Goal: Book appointment/travel/reservation

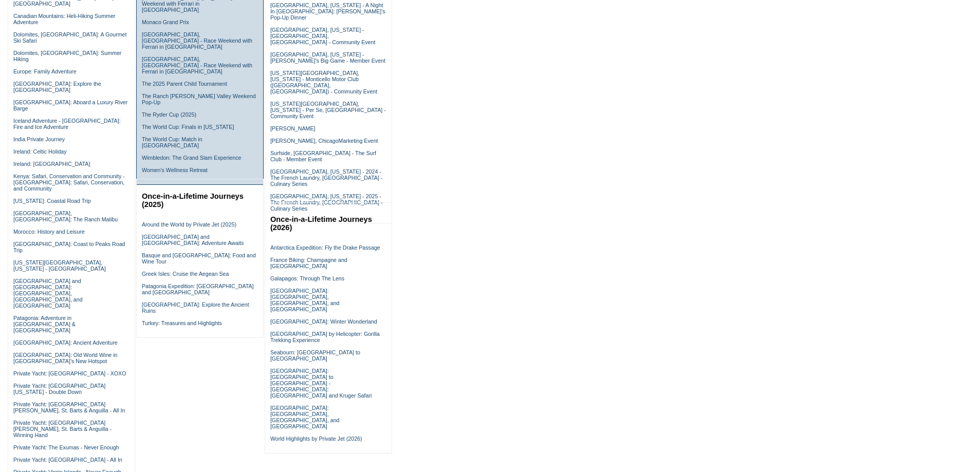
scroll to position [360, 0]
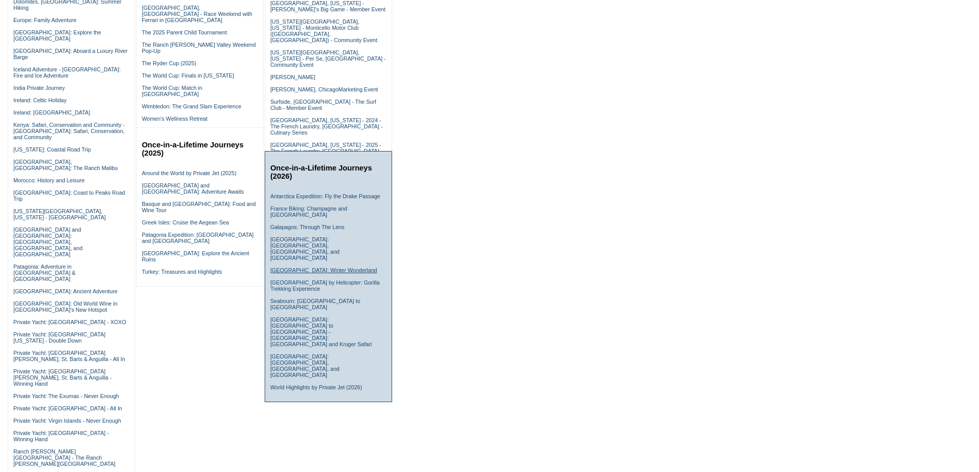
click at [281, 267] on link "[GEOGRAPHIC_DATA]: Winter Wonderland" at bounding box center [323, 270] width 107 height 6
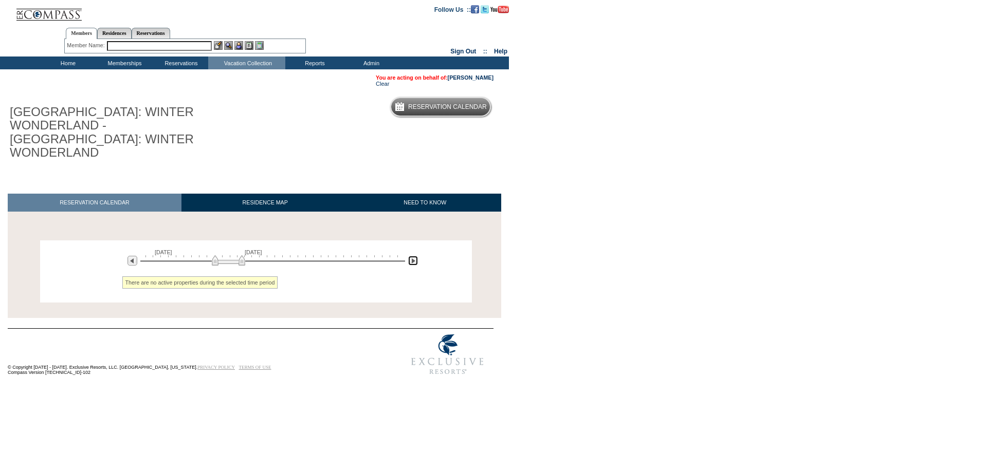
click at [413, 256] on img at bounding box center [413, 261] width 10 height 10
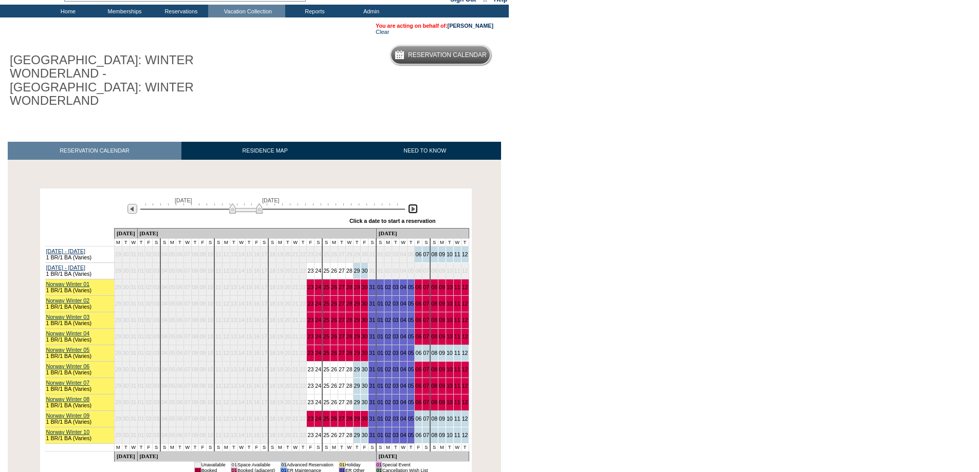
scroll to position [103, 0]
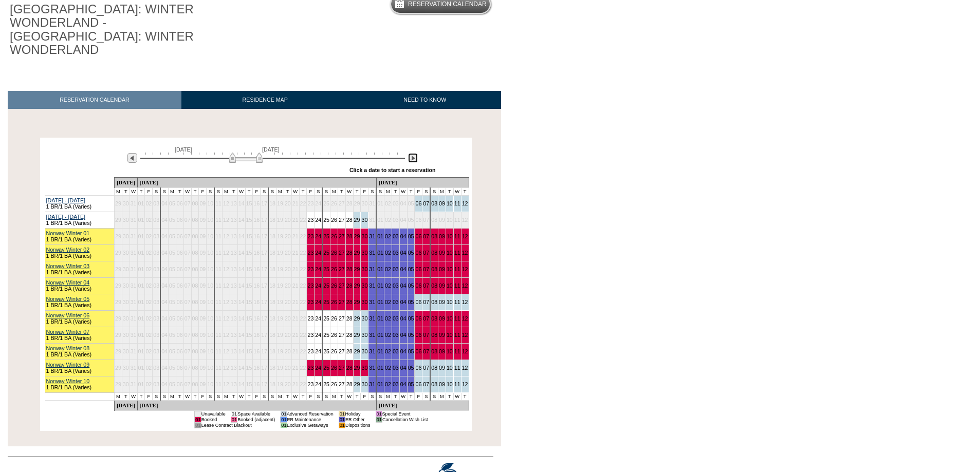
click at [409, 153] on img at bounding box center [413, 158] width 10 height 10
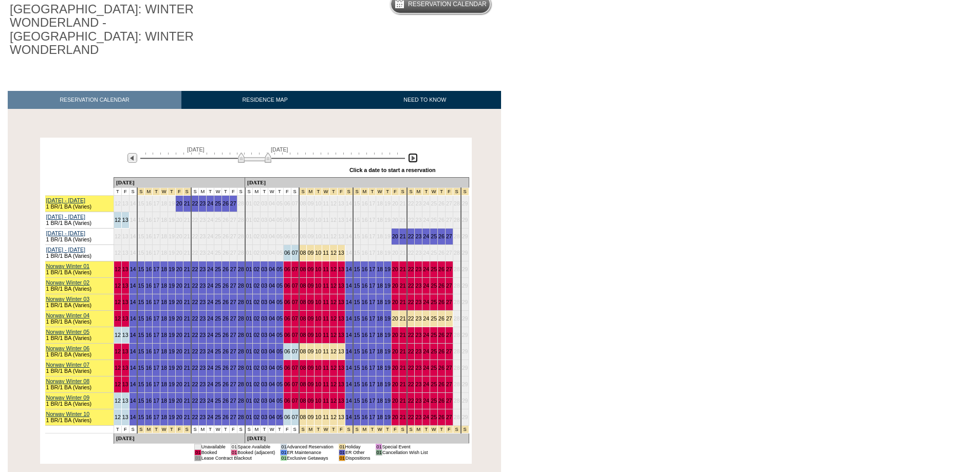
scroll to position [51, 0]
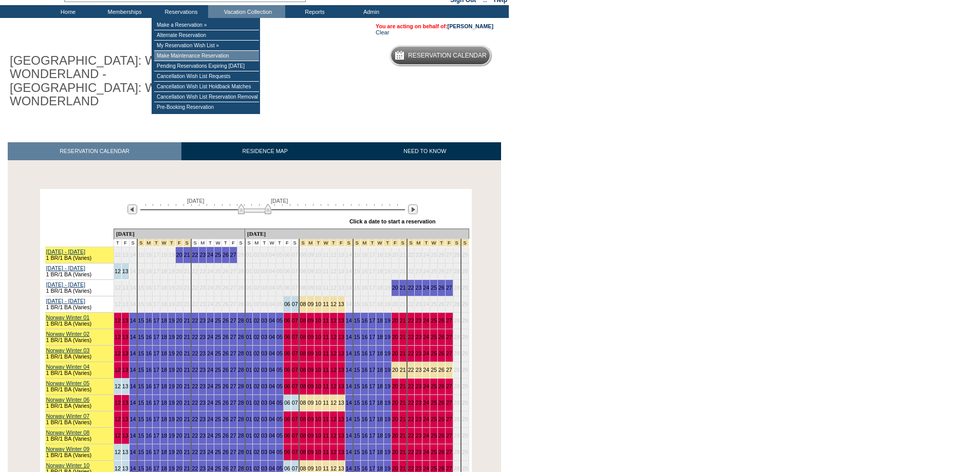
click at [187, 57] on td "Make Maintenance Reservation" at bounding box center [206, 56] width 105 height 10
